Goal: Task Accomplishment & Management: Manage account settings

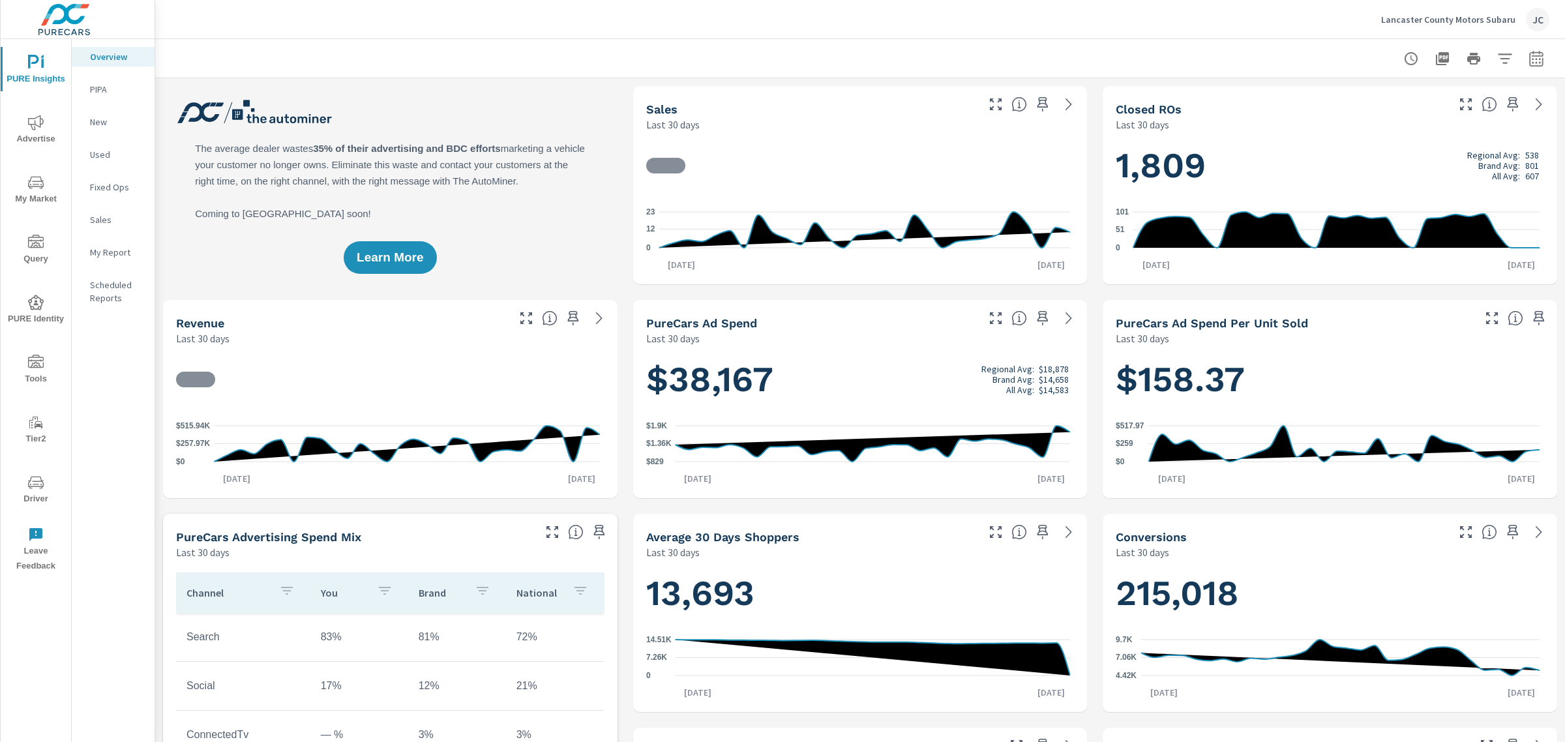
click at [1443, 18] on p "Lancaster County Motors Subaru" at bounding box center [1448, 20] width 134 height 12
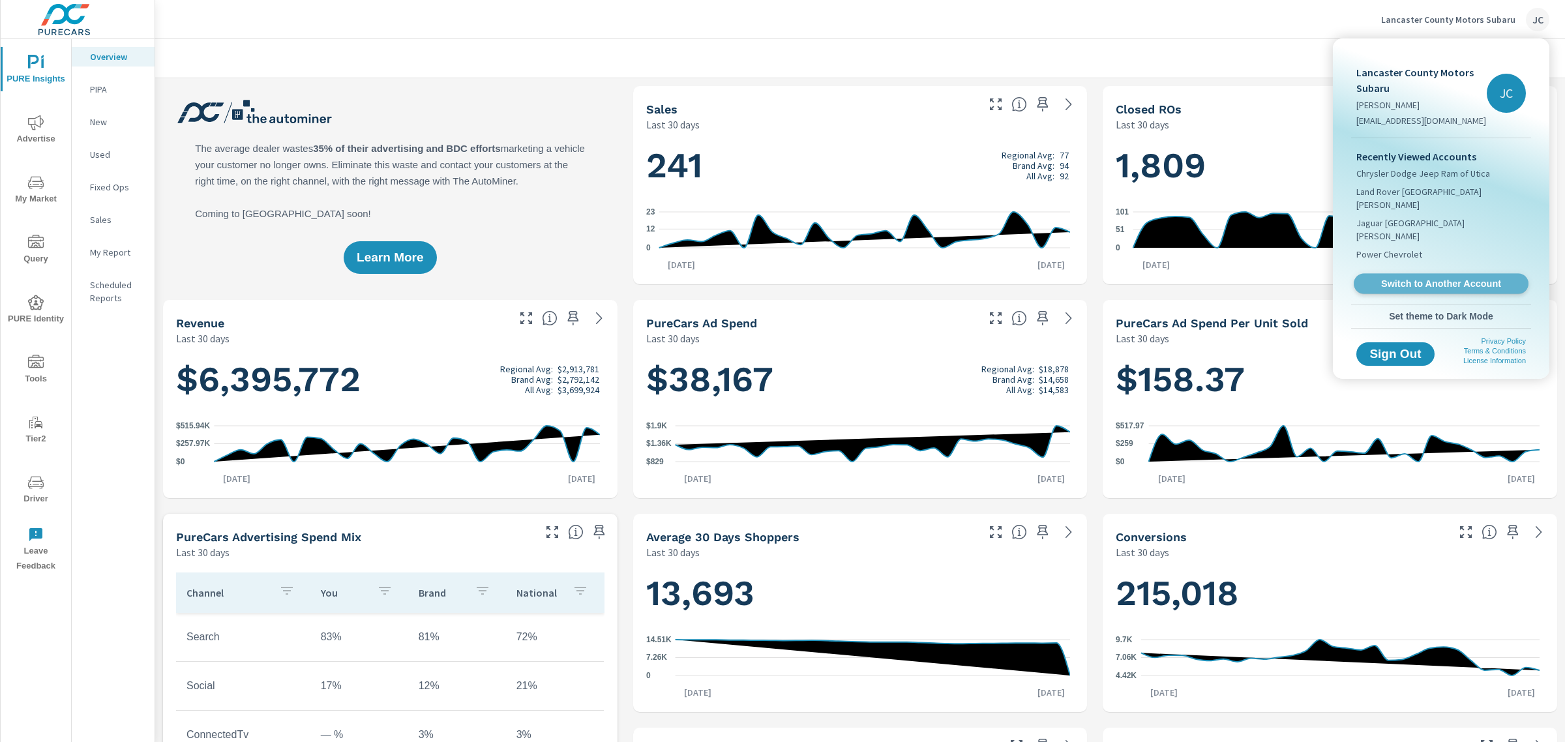
click at [1412, 274] on link "Switch to Another Account" at bounding box center [1441, 284] width 175 height 20
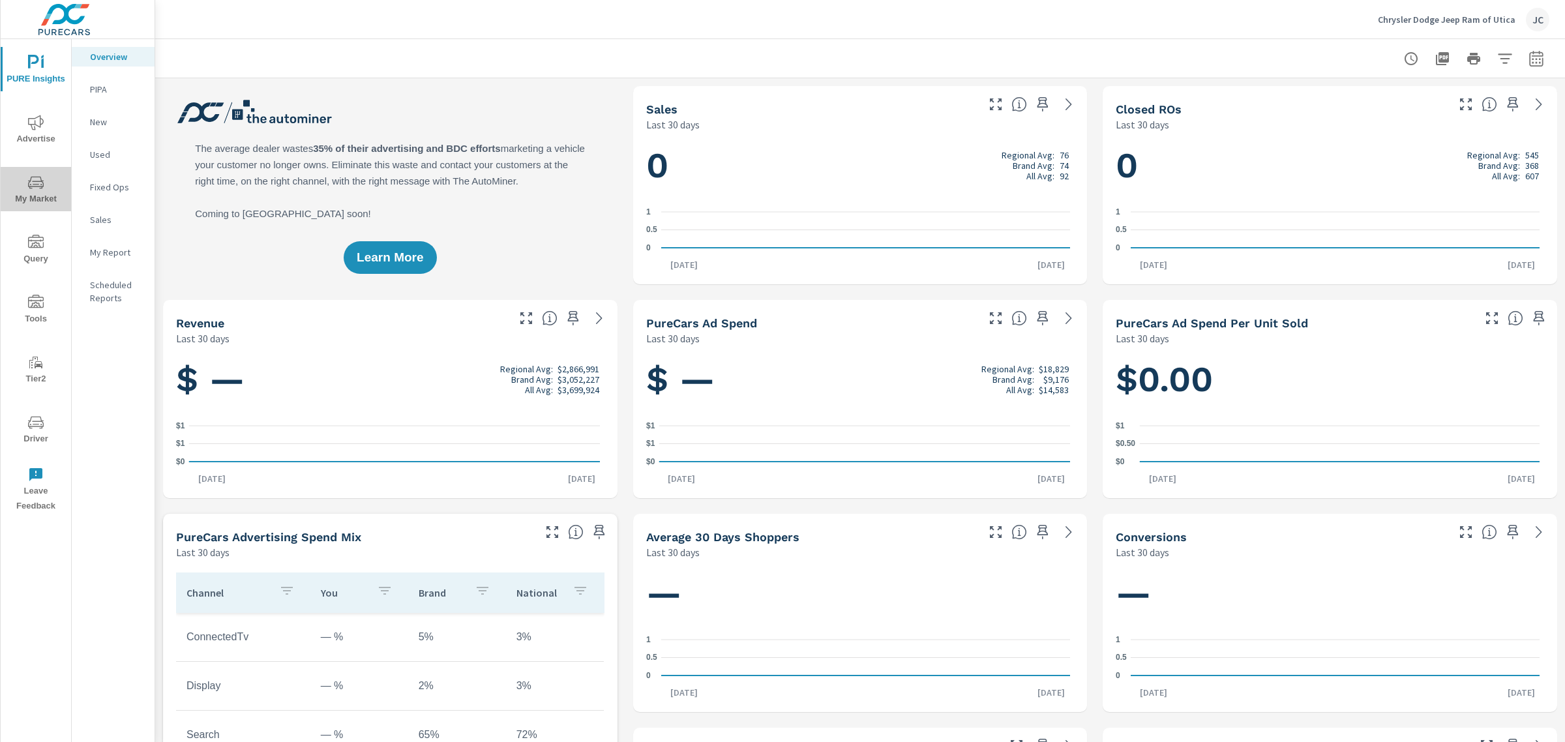
click at [39, 190] on span "My Market" at bounding box center [36, 191] width 63 height 32
